Goal: Find specific page/section: Find specific page/section

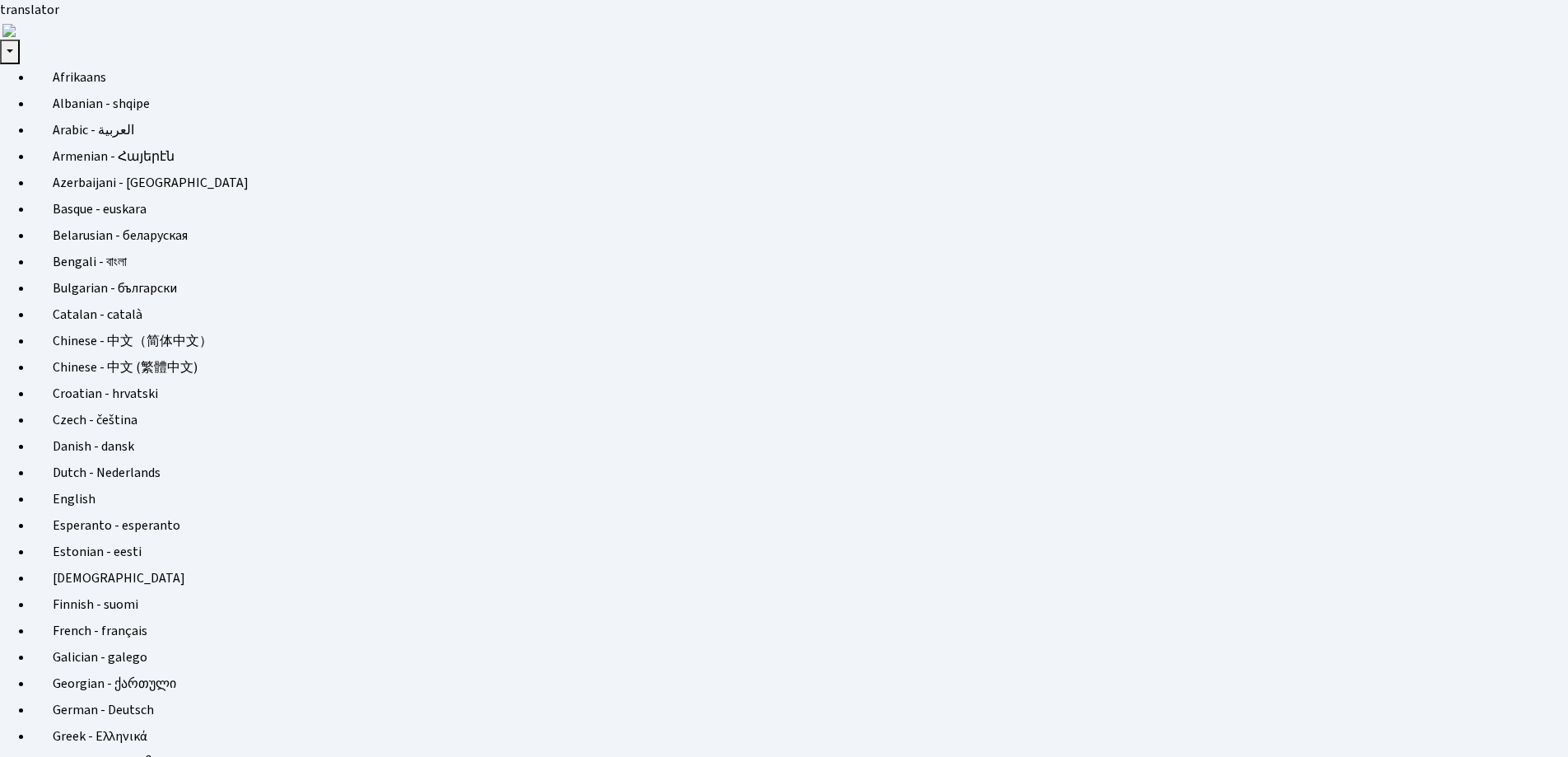
scroll to position [823451, 822628]
select select "25"
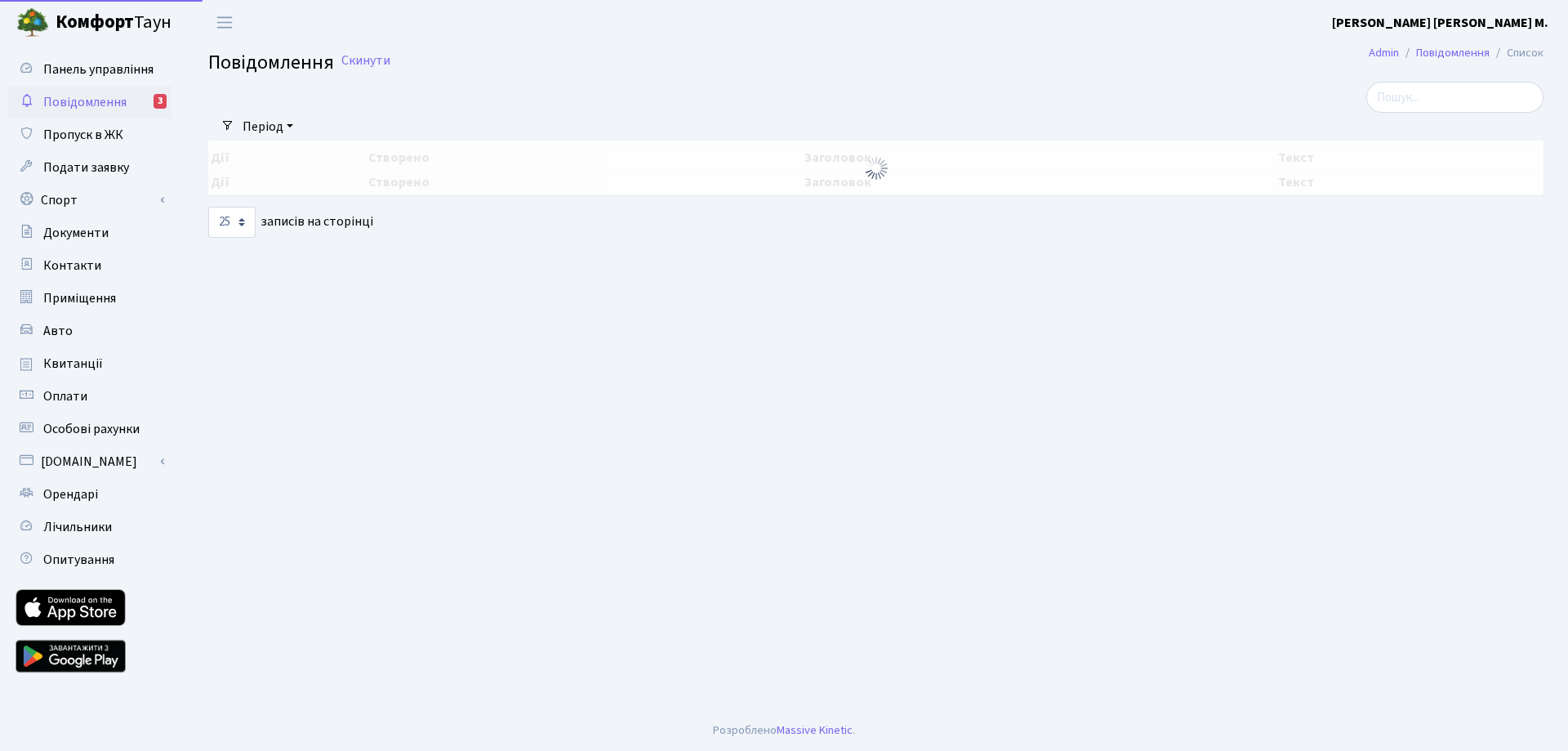
select select "25"
